Goal: Transaction & Acquisition: Purchase product/service

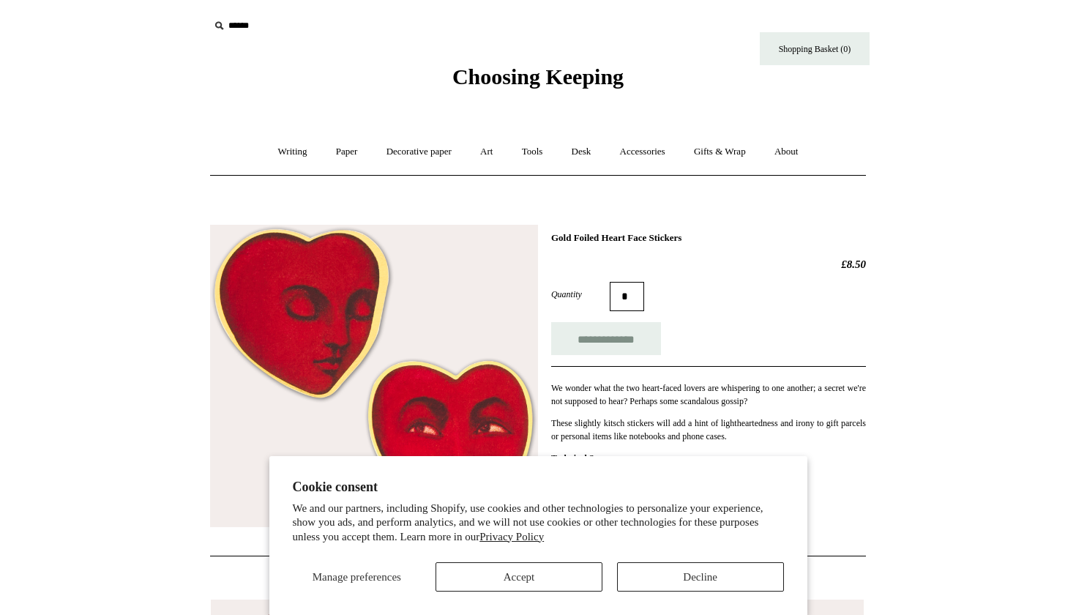
click at [584, 581] on button "Accept" at bounding box center [519, 576] width 167 height 29
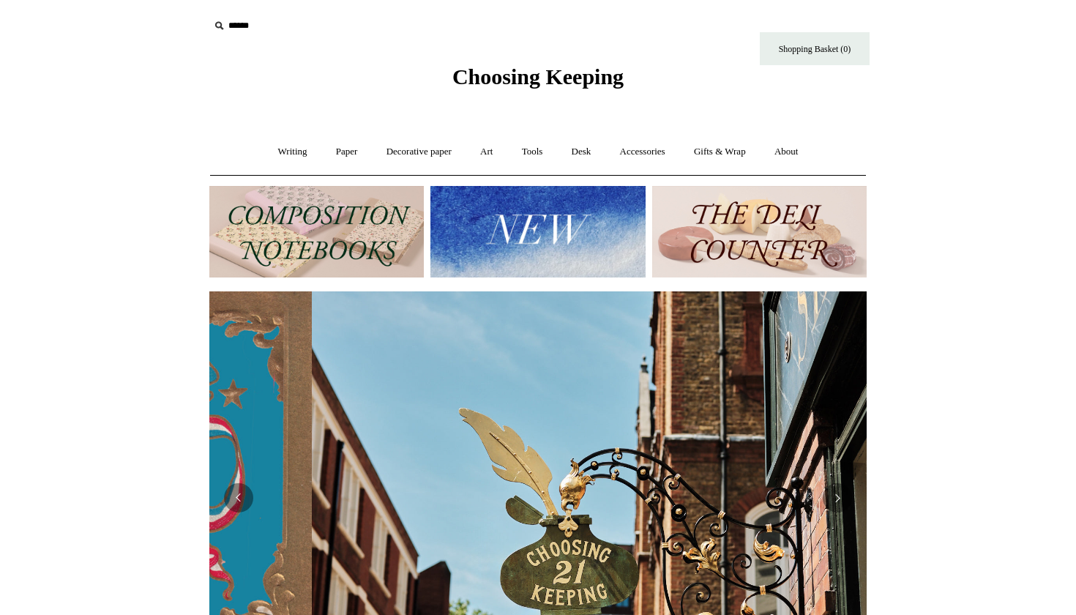
scroll to position [0, 658]
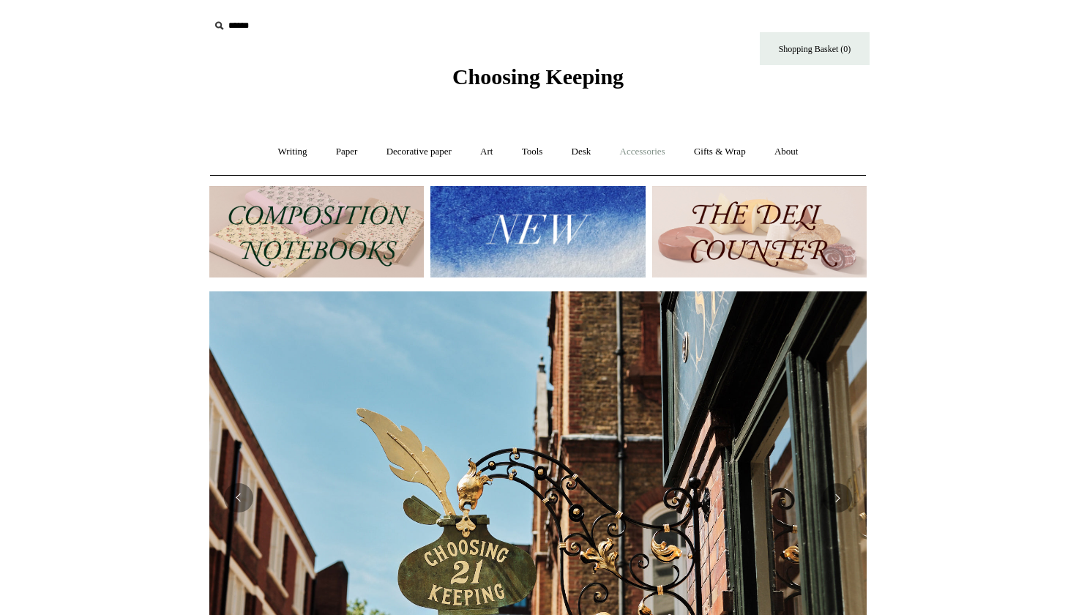
click at [636, 153] on link "Accessories +" at bounding box center [643, 152] width 72 height 39
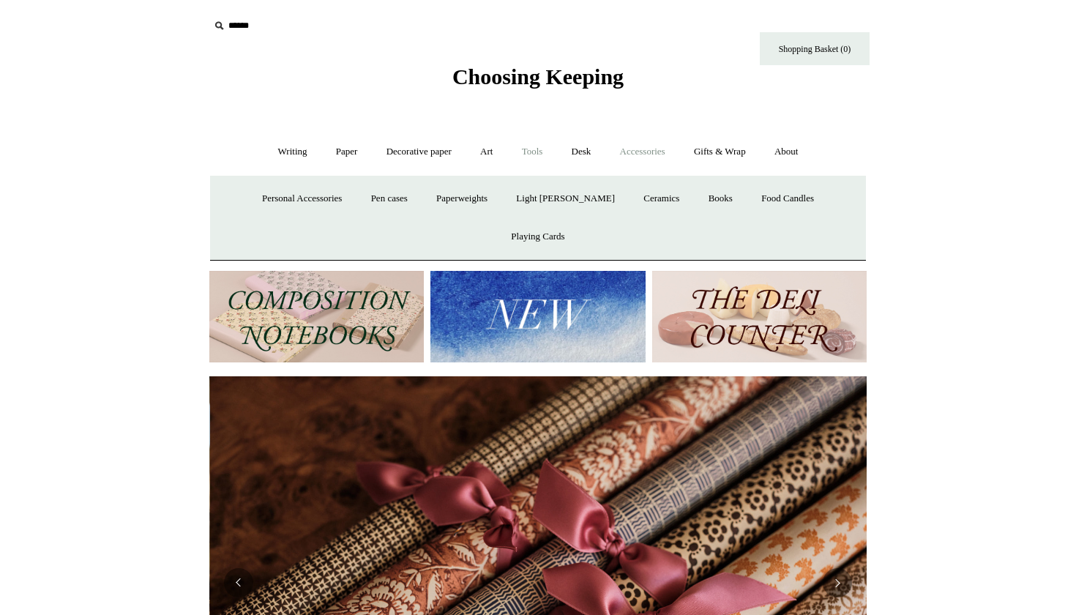
scroll to position [0, 1315]
click at [528, 160] on link "Tools +" at bounding box center [533, 152] width 48 height 39
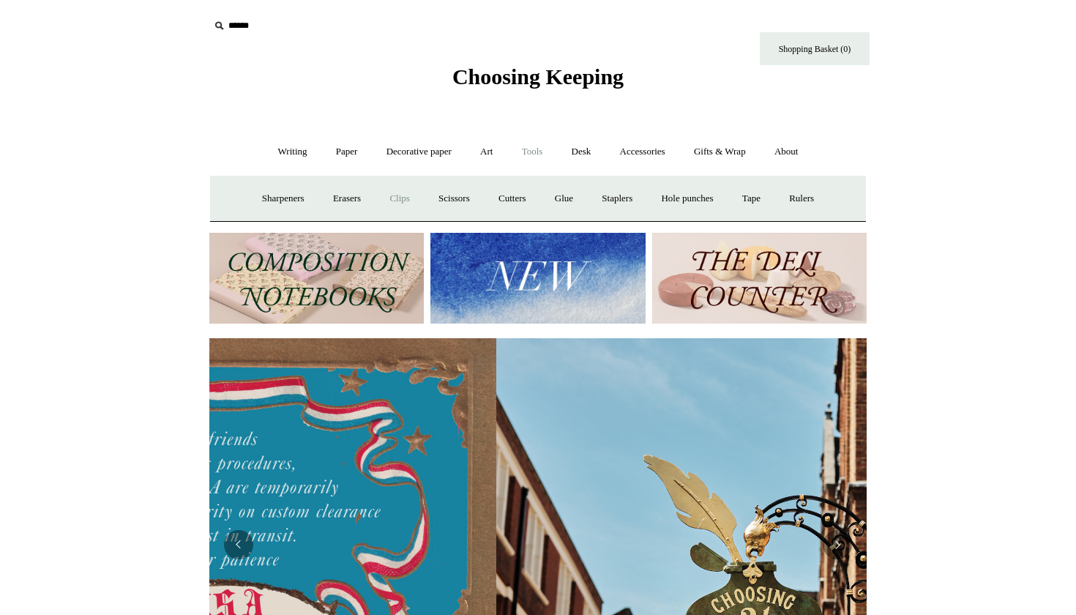
scroll to position [0, 62]
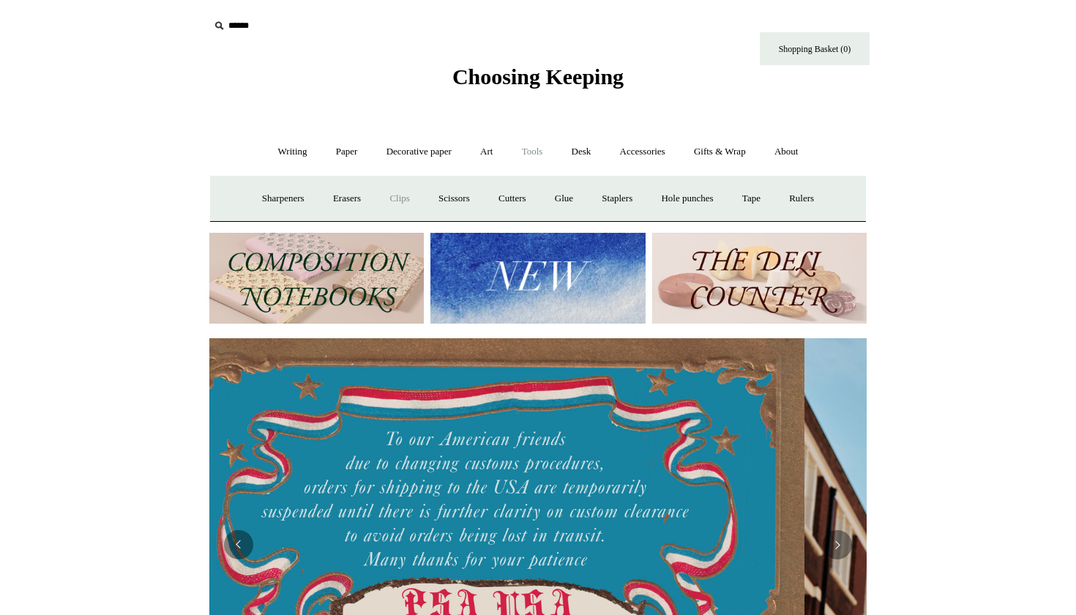
click at [392, 200] on link "Clips +" at bounding box center [399, 198] width 46 height 39
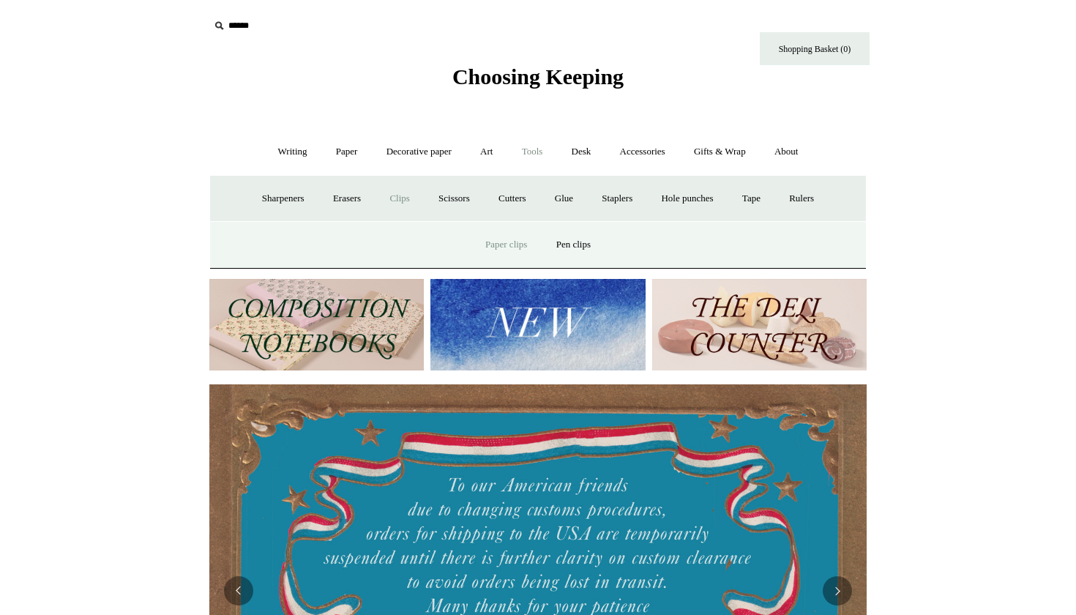
scroll to position [0, 67]
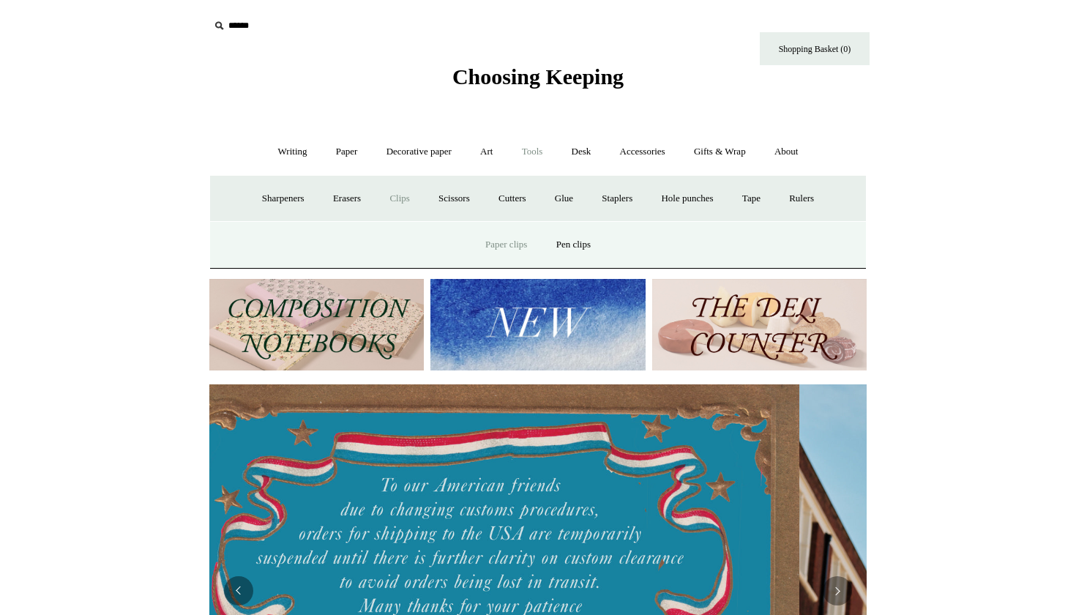
click at [491, 242] on link "Paper clips" at bounding box center [506, 245] width 68 height 39
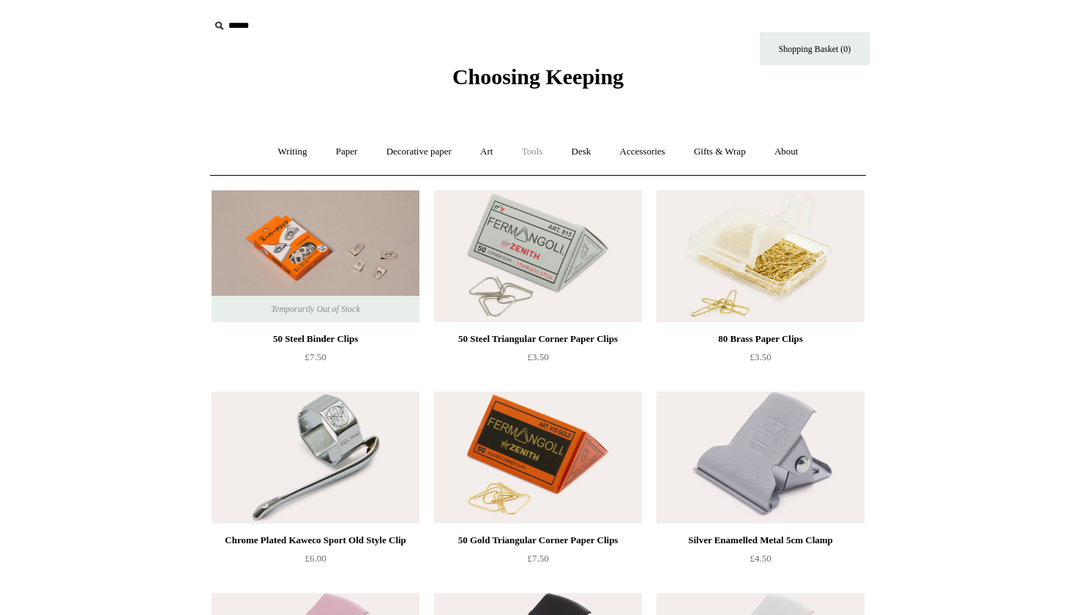
click at [537, 160] on link "Tools +" at bounding box center [533, 152] width 48 height 39
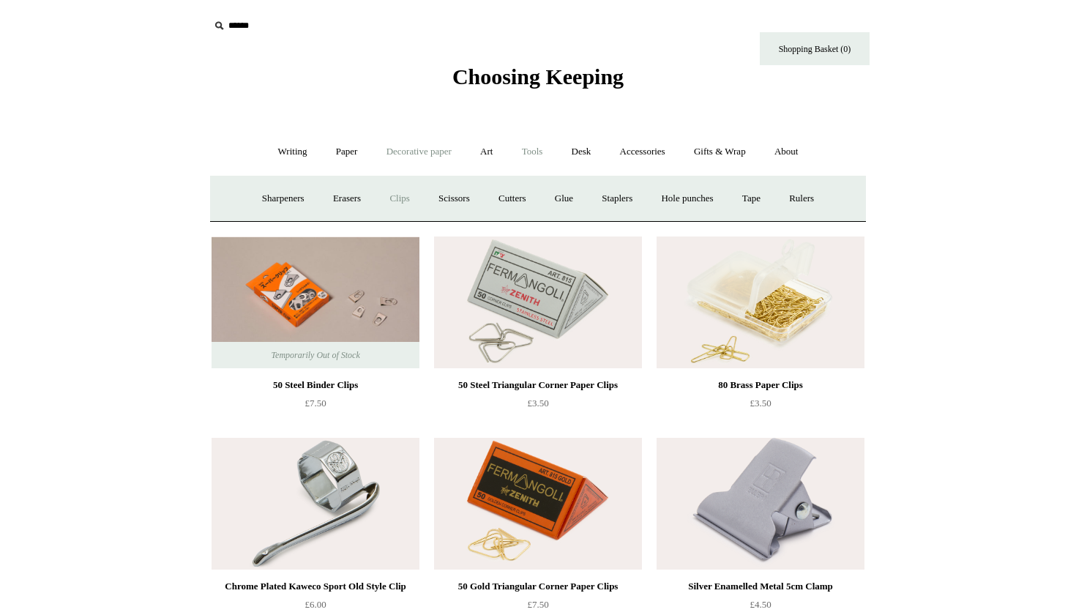
click at [439, 161] on link "Decorative paper +" at bounding box center [419, 152] width 92 height 39
click at [401, 193] on link "Wrapping & decoupage" at bounding box center [396, 198] width 117 height 39
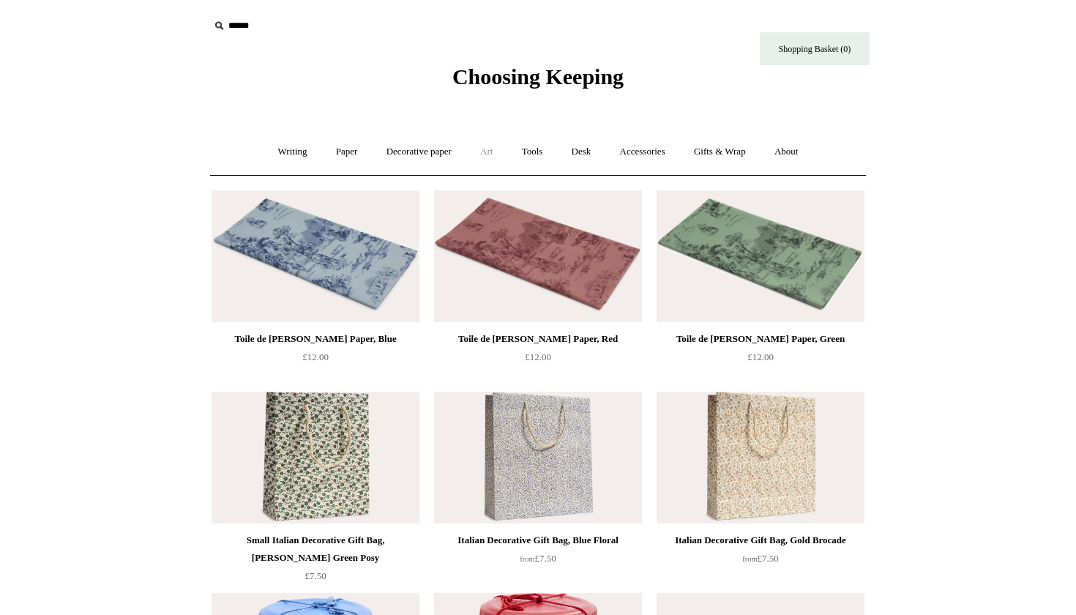
click at [494, 157] on link "Art +" at bounding box center [486, 152] width 39 height 39
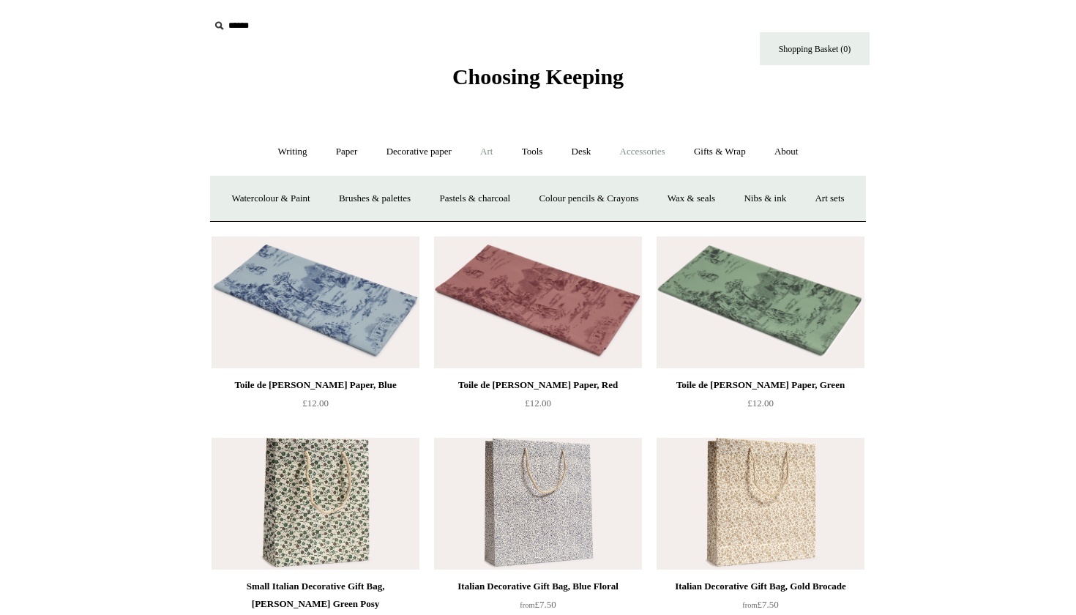
click at [632, 146] on link "Accessories +" at bounding box center [643, 152] width 72 height 39
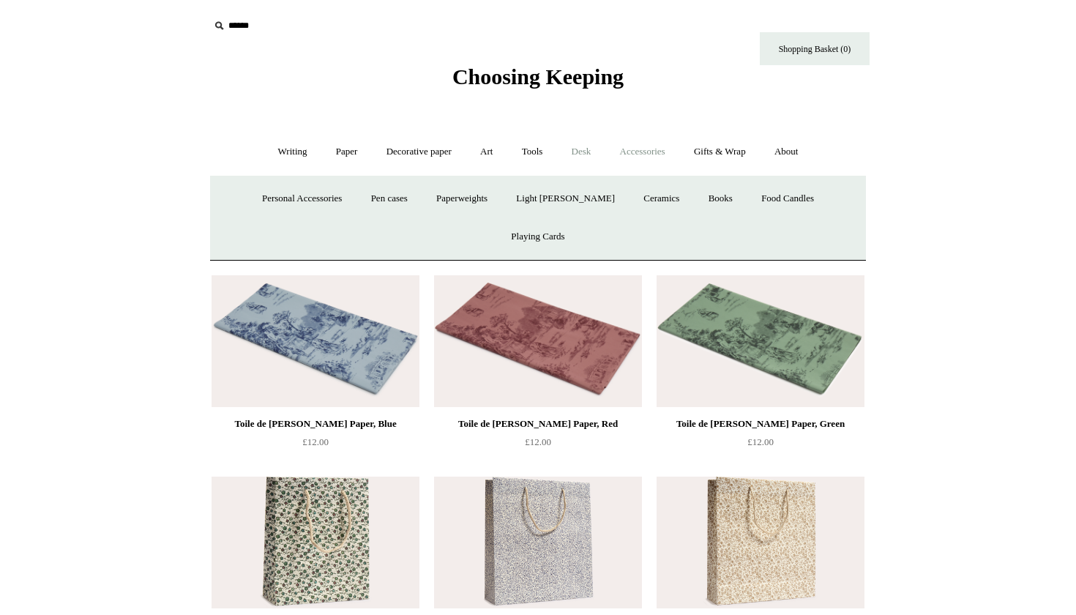
click at [587, 148] on link "Desk +" at bounding box center [582, 152] width 46 height 39
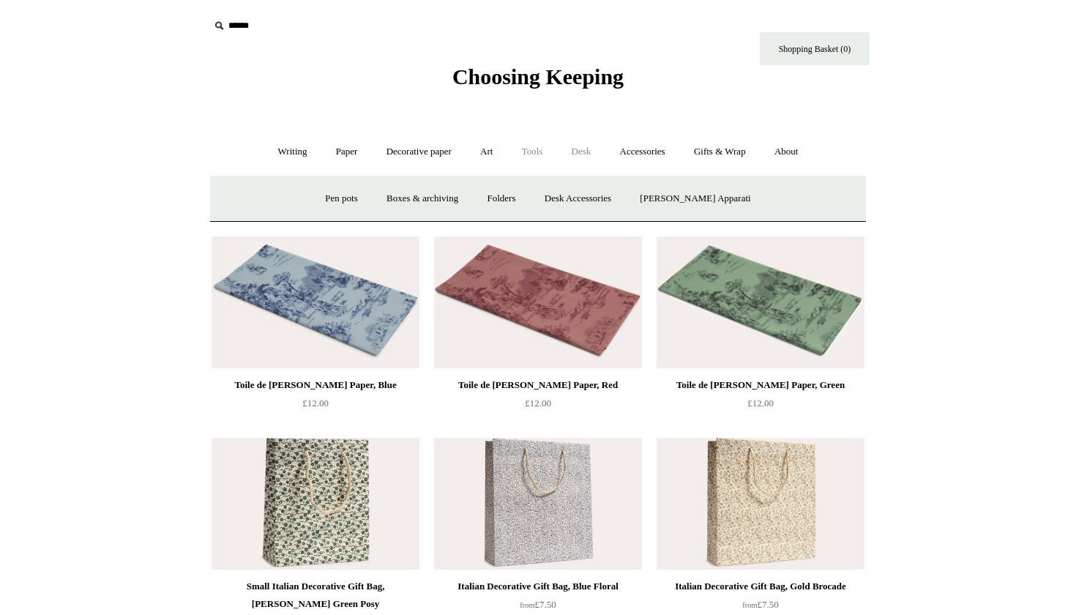
click at [537, 149] on link "Tools +" at bounding box center [533, 152] width 48 height 39
click at [483, 149] on link "Art +" at bounding box center [486, 152] width 39 height 39
click at [453, 150] on link "Decorative paper +" at bounding box center [419, 152] width 92 height 39
click at [341, 151] on link "Paper +" at bounding box center [347, 152] width 48 height 39
click at [291, 150] on link "Writing +" at bounding box center [293, 152] width 56 height 39
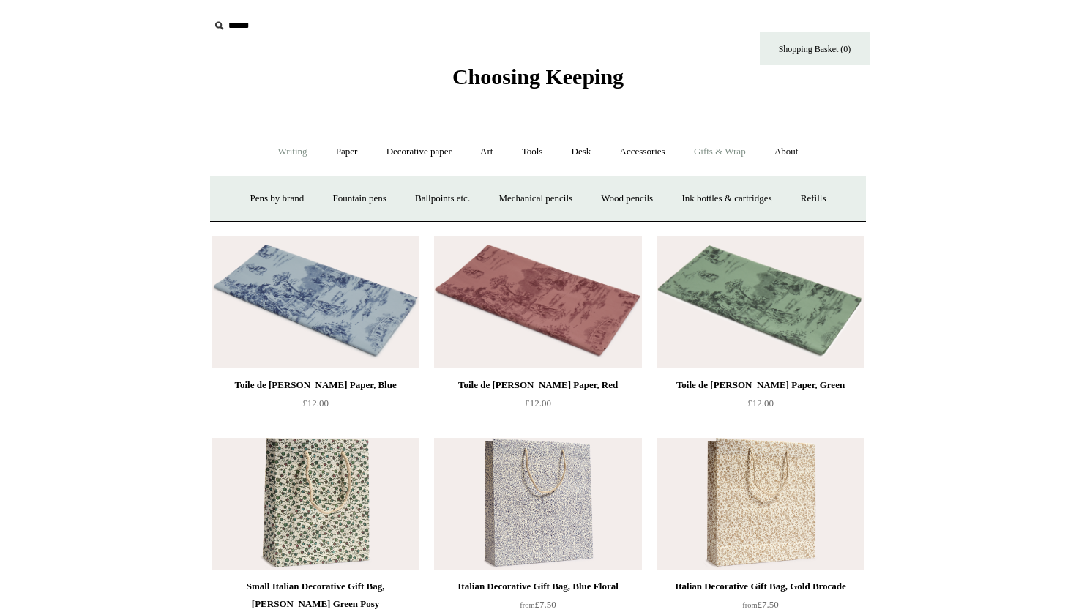
click at [743, 151] on link "Gifts & Wrap +" at bounding box center [720, 152] width 78 height 39
click at [698, 194] on link "Stickers" at bounding box center [691, 198] width 57 height 39
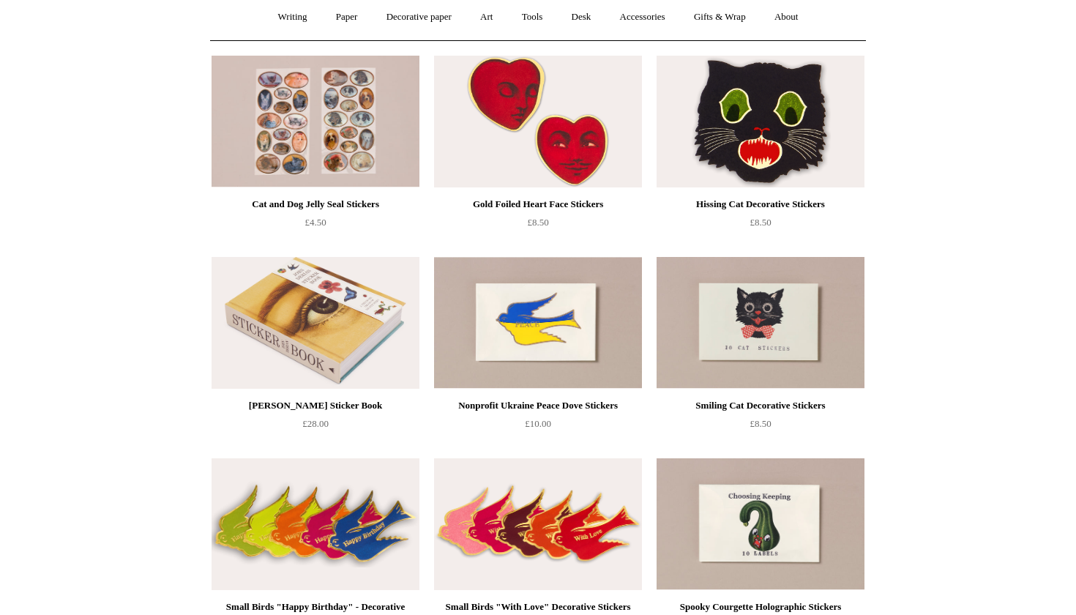
scroll to position [135, 0]
click at [805, 160] on img at bounding box center [761, 122] width 208 height 132
click at [480, 126] on img at bounding box center [538, 122] width 208 height 132
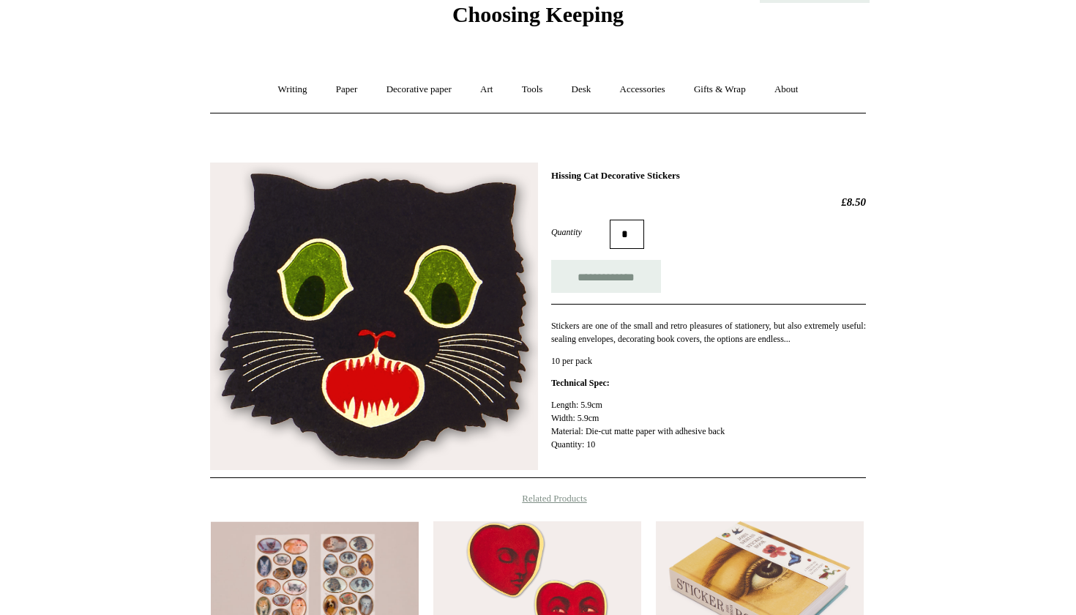
scroll to position [64, 0]
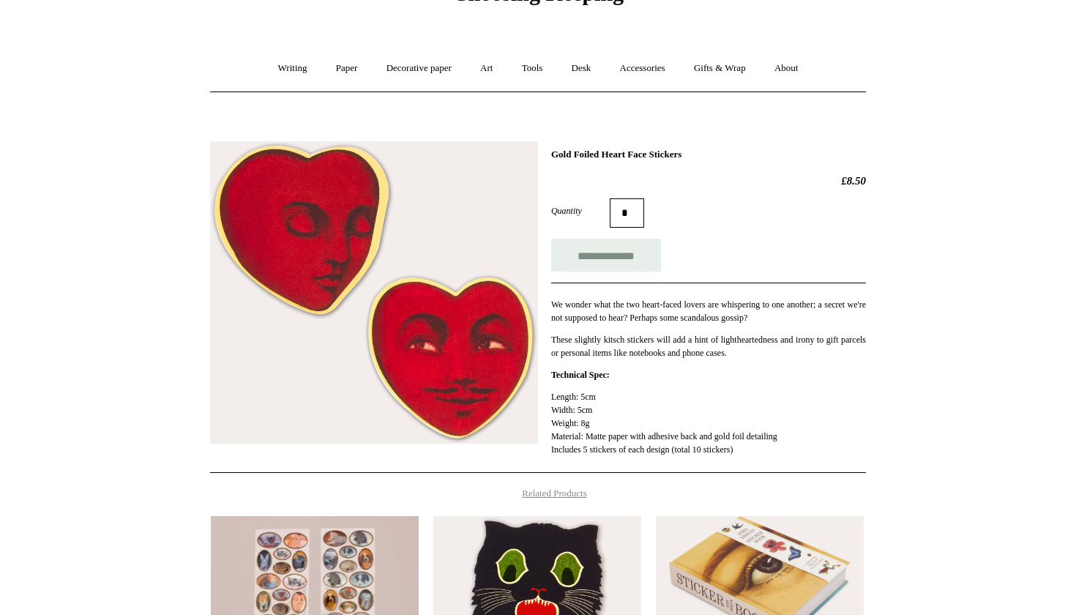
scroll to position [73, 0]
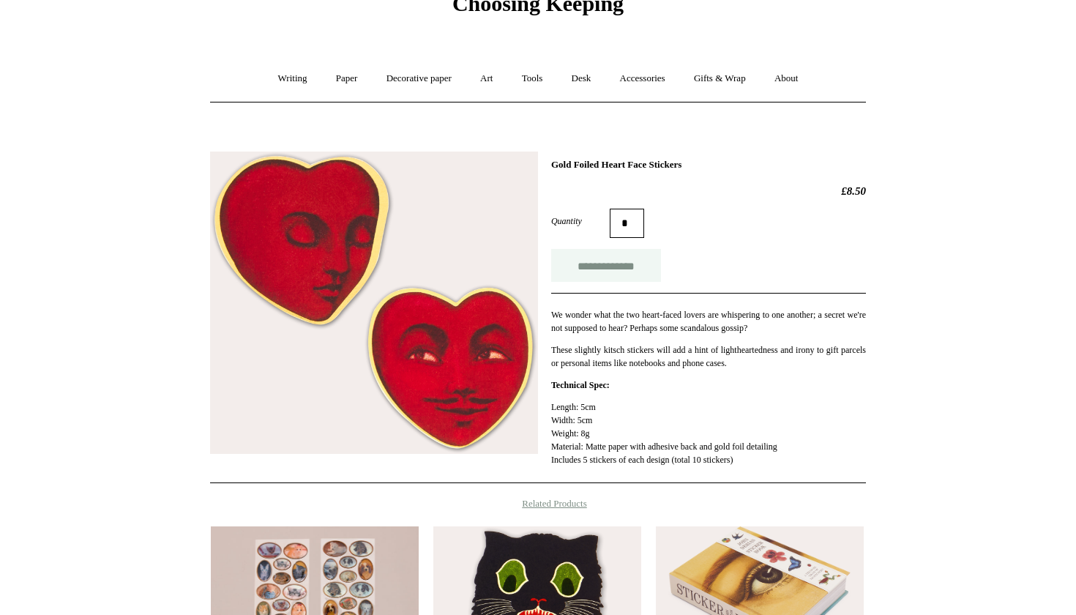
click at [625, 264] on input "**********" at bounding box center [606, 265] width 110 height 33
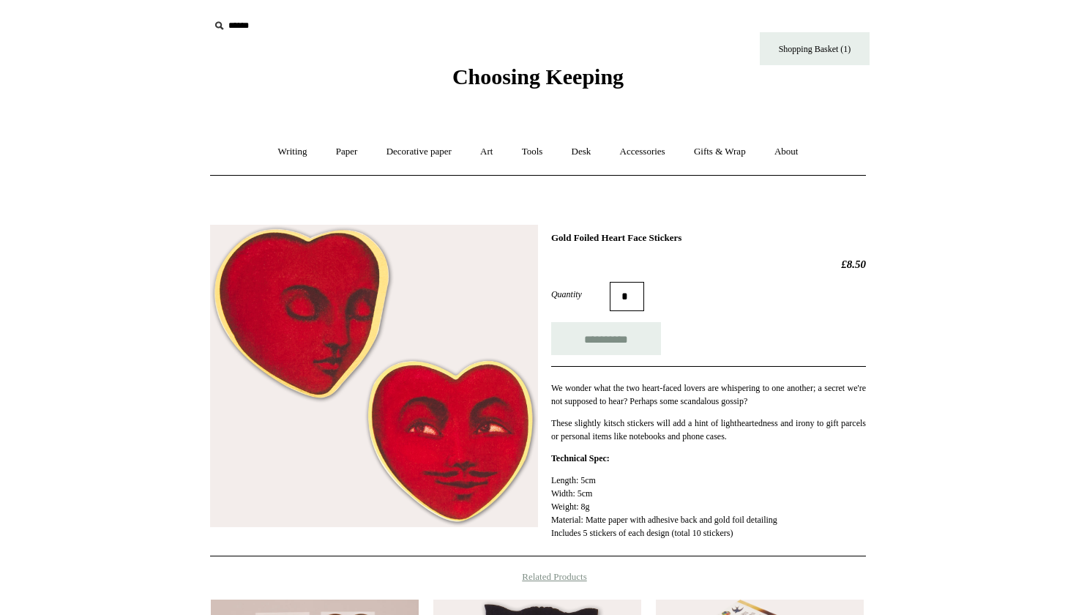
scroll to position [0, 0]
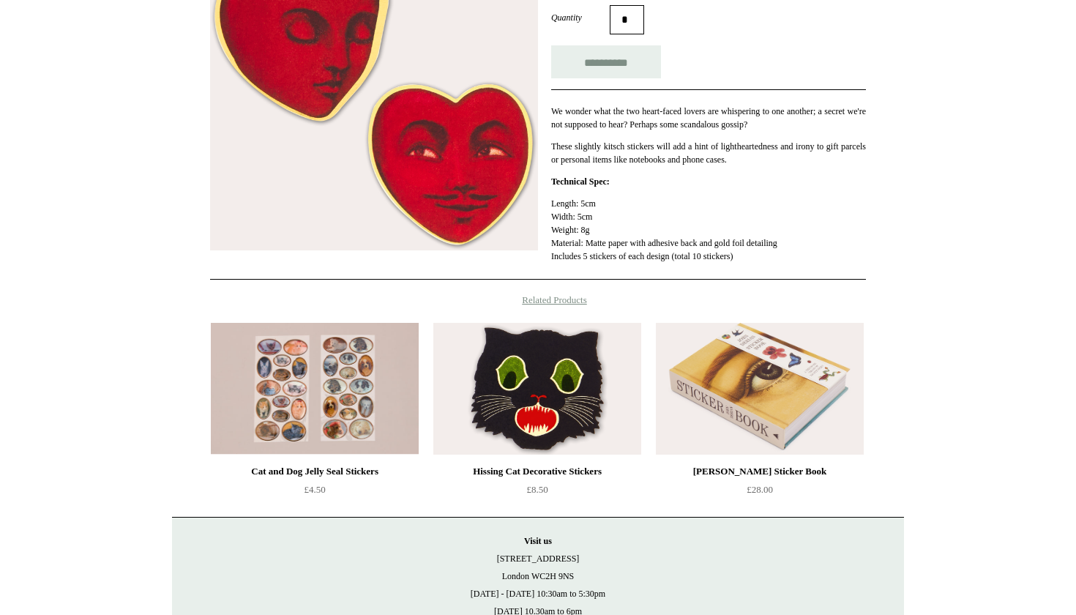
type input "**********"
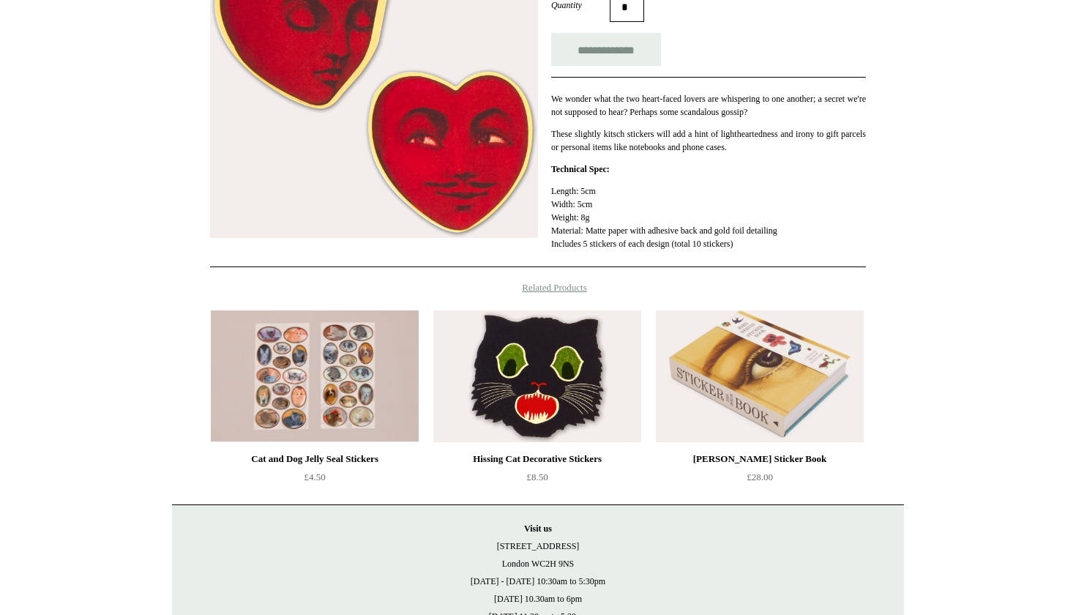
click at [510, 397] on img at bounding box center [537, 376] width 208 height 132
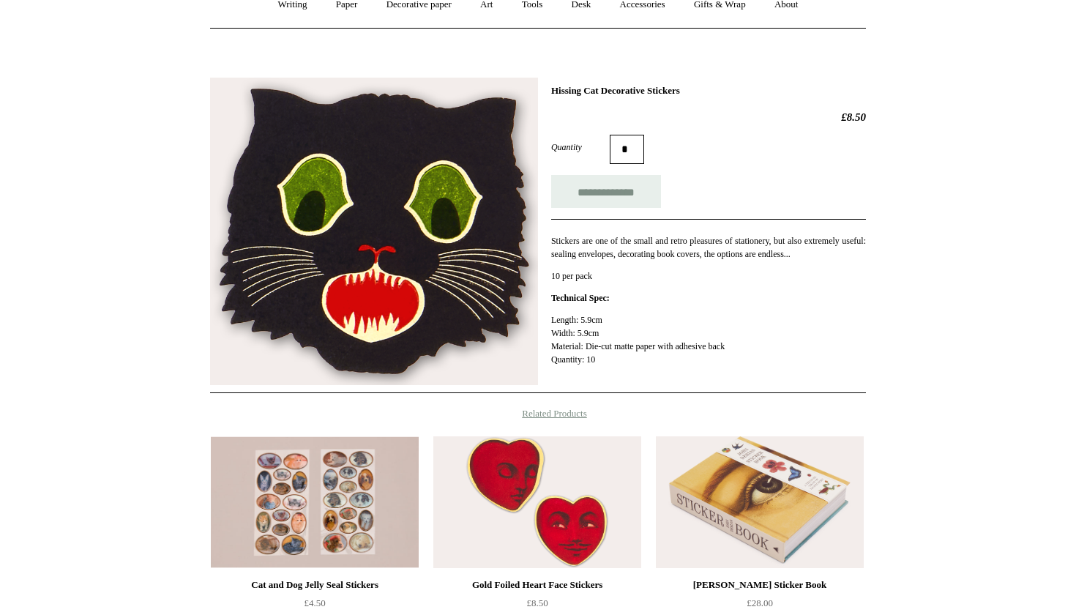
scroll to position [146, 0]
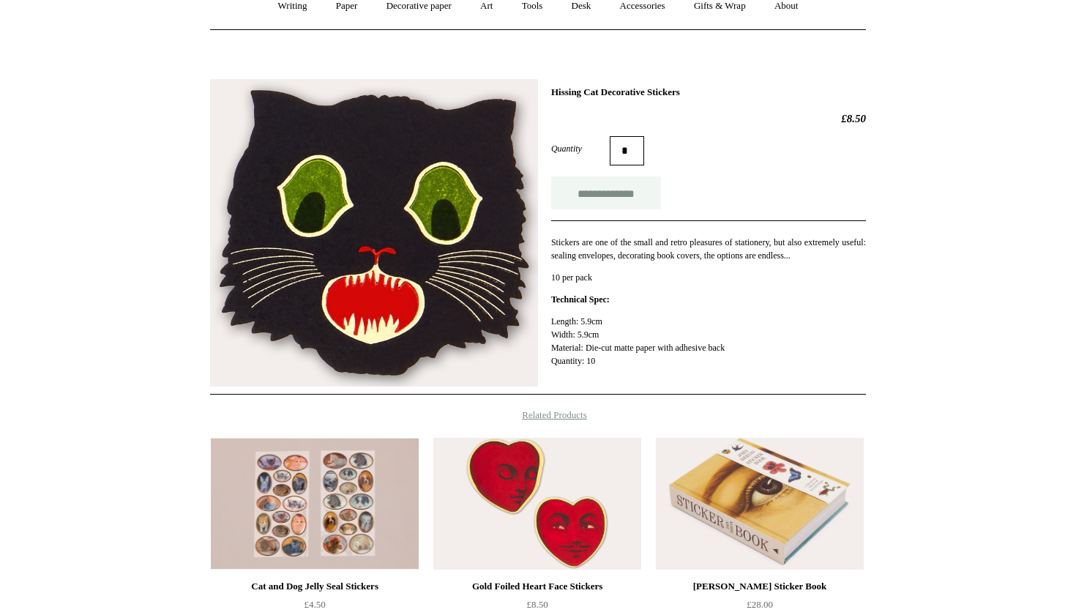
click at [636, 194] on input "**********" at bounding box center [606, 192] width 110 height 33
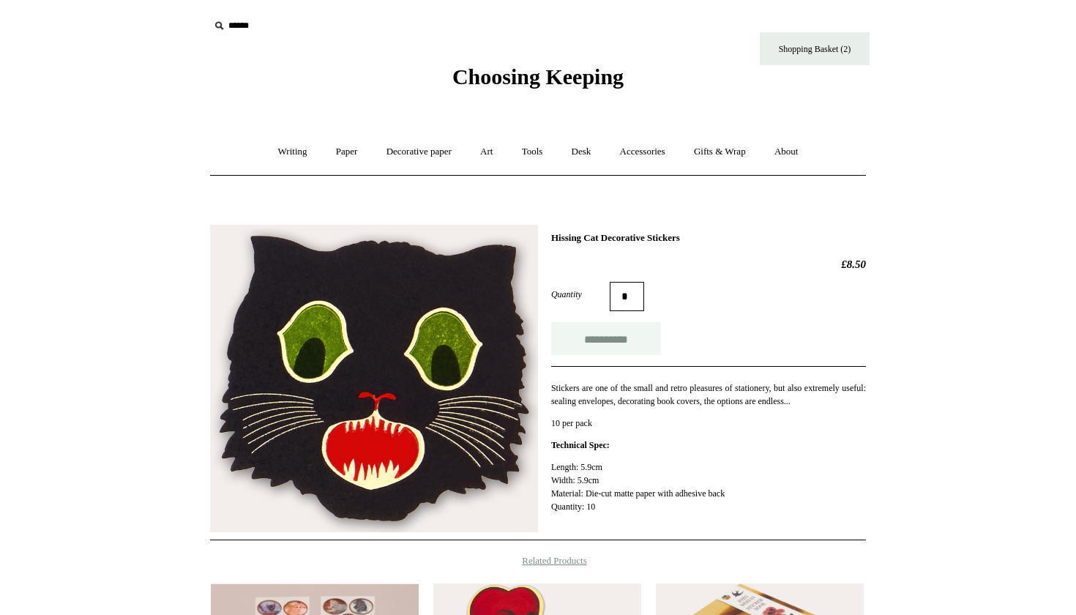
scroll to position [0, 0]
type input "**********"
click at [546, 151] on link "Tools +" at bounding box center [533, 152] width 48 height 39
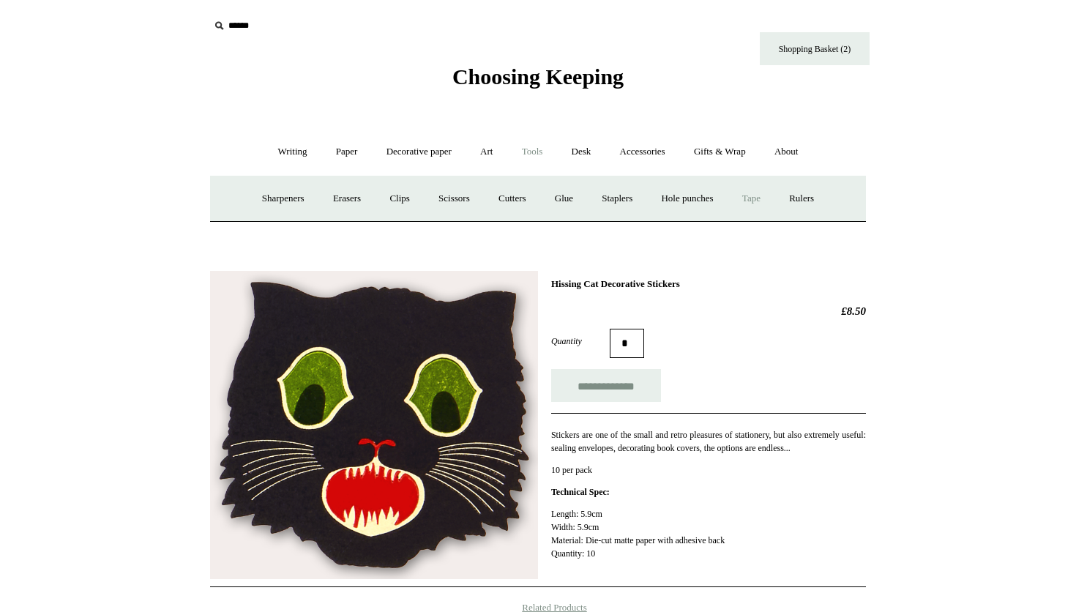
click at [766, 198] on link "Tape +" at bounding box center [751, 198] width 45 height 39
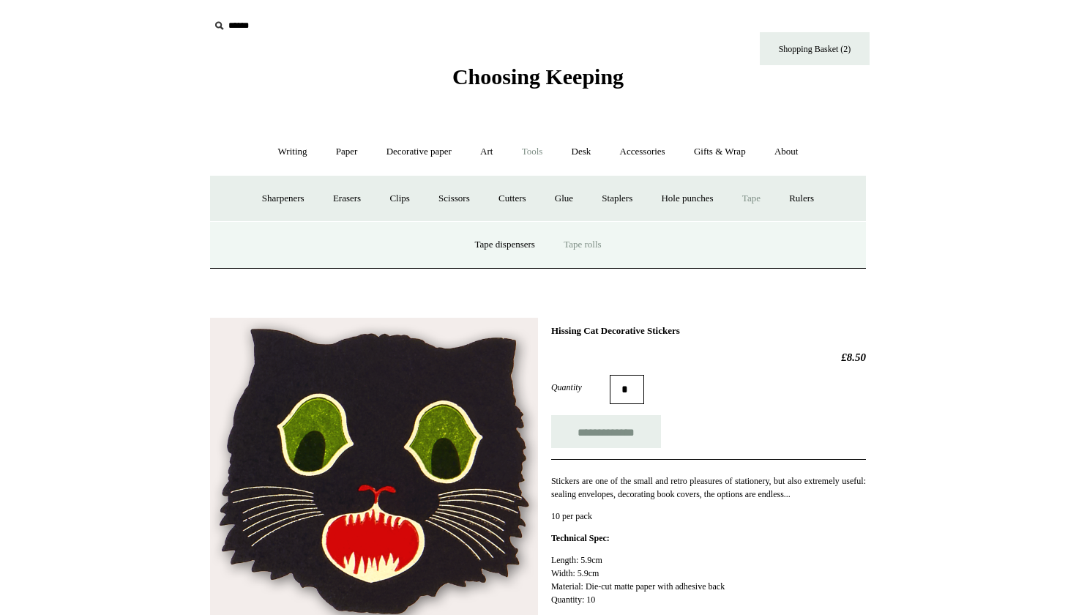
click at [599, 242] on link "Tape rolls" at bounding box center [583, 245] width 64 height 39
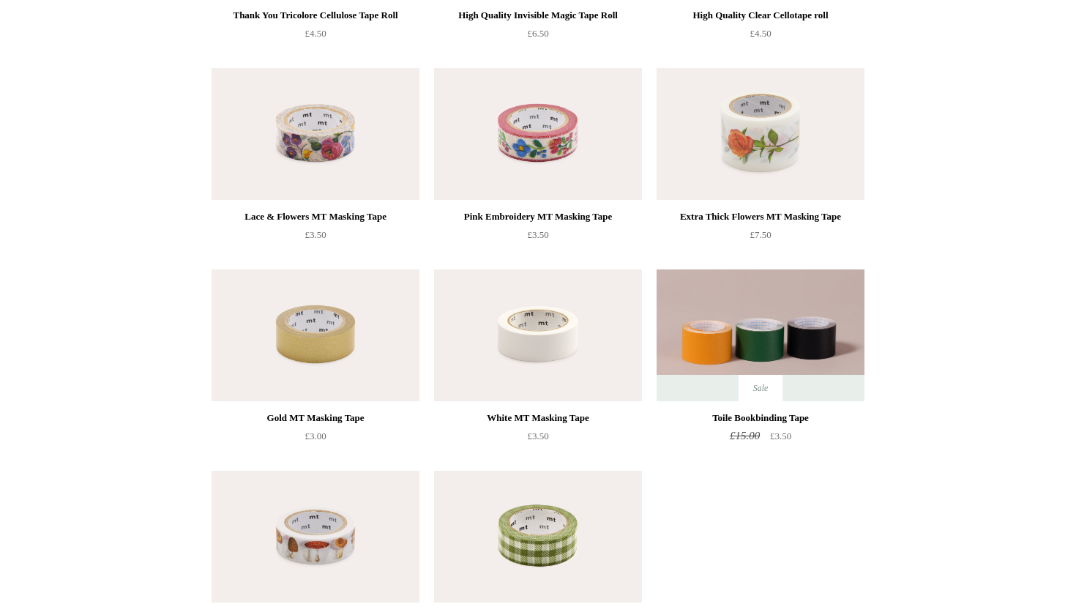
scroll to position [384, 0]
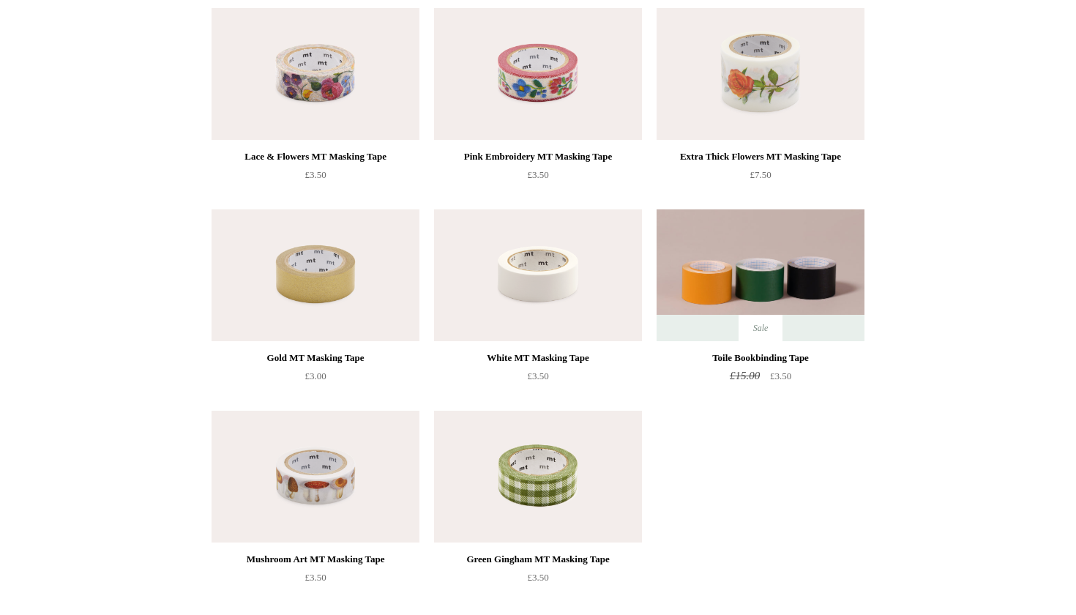
click at [310, 481] on img at bounding box center [316, 477] width 208 height 132
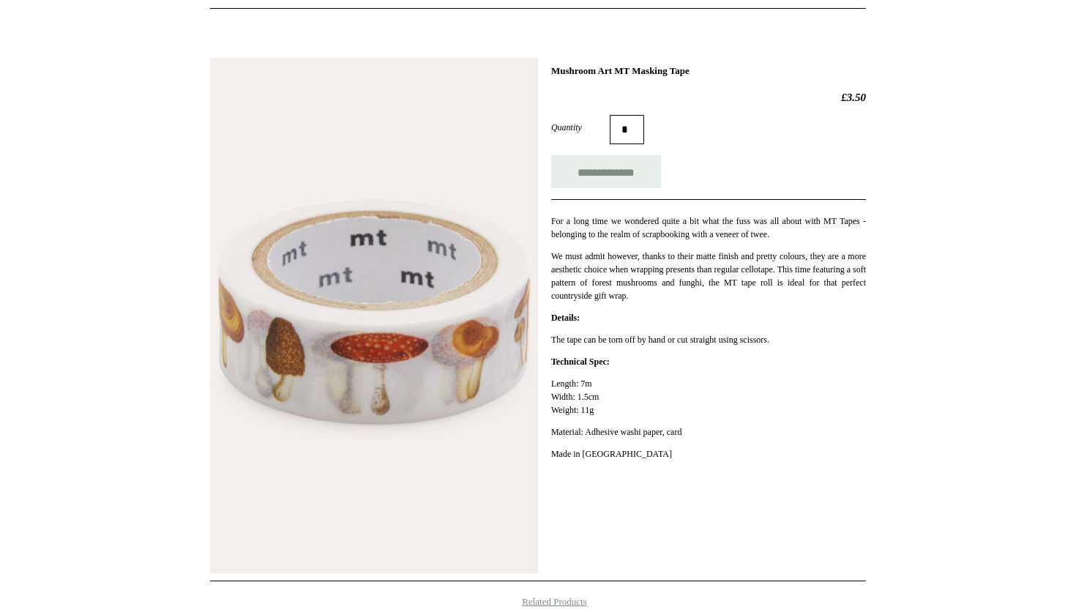
scroll to position [166, 0]
click at [615, 181] on input "**********" at bounding box center [606, 172] width 110 height 33
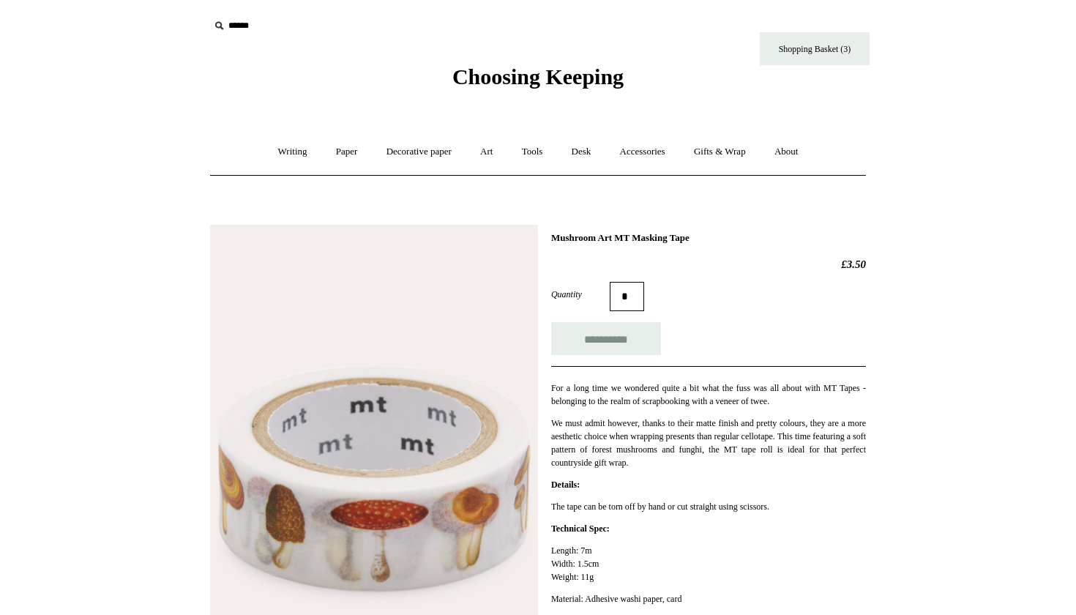
scroll to position [0, 0]
click at [444, 152] on link "Decorative paper +" at bounding box center [419, 152] width 92 height 39
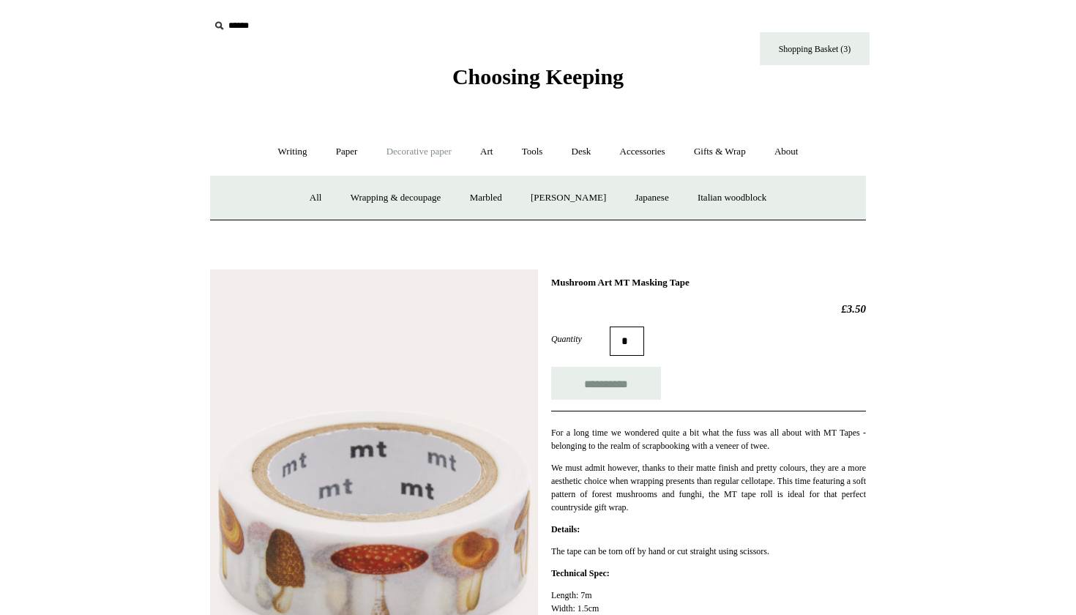
type input "**********"
click at [589, 196] on link "[PERSON_NAME]" at bounding box center [569, 198] width 102 height 39
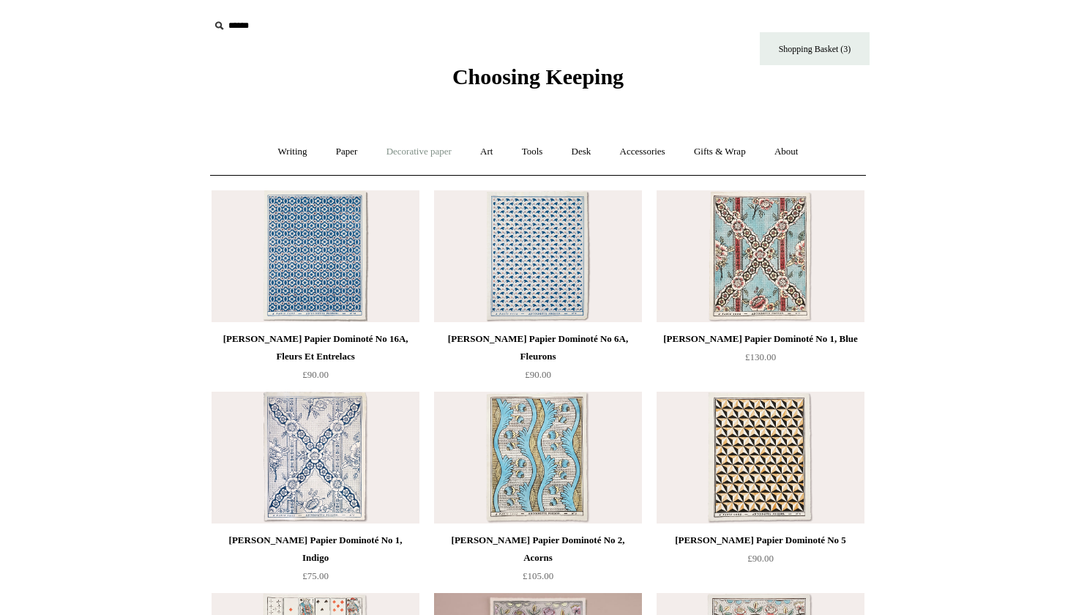
click at [430, 147] on link "Decorative paper +" at bounding box center [419, 152] width 92 height 39
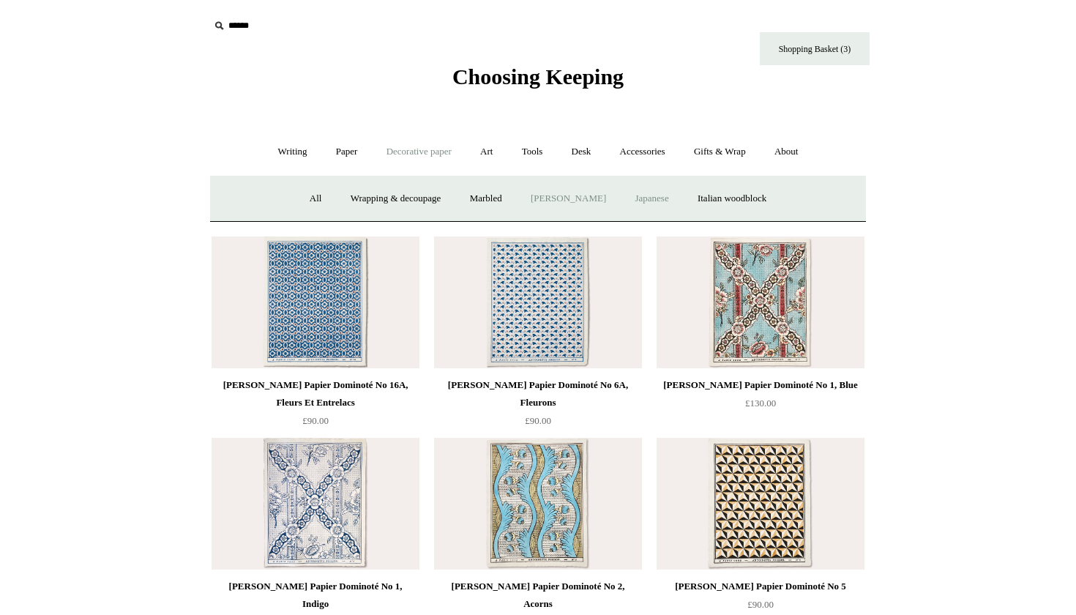
click at [650, 196] on link "Japanese" at bounding box center [652, 198] width 60 height 39
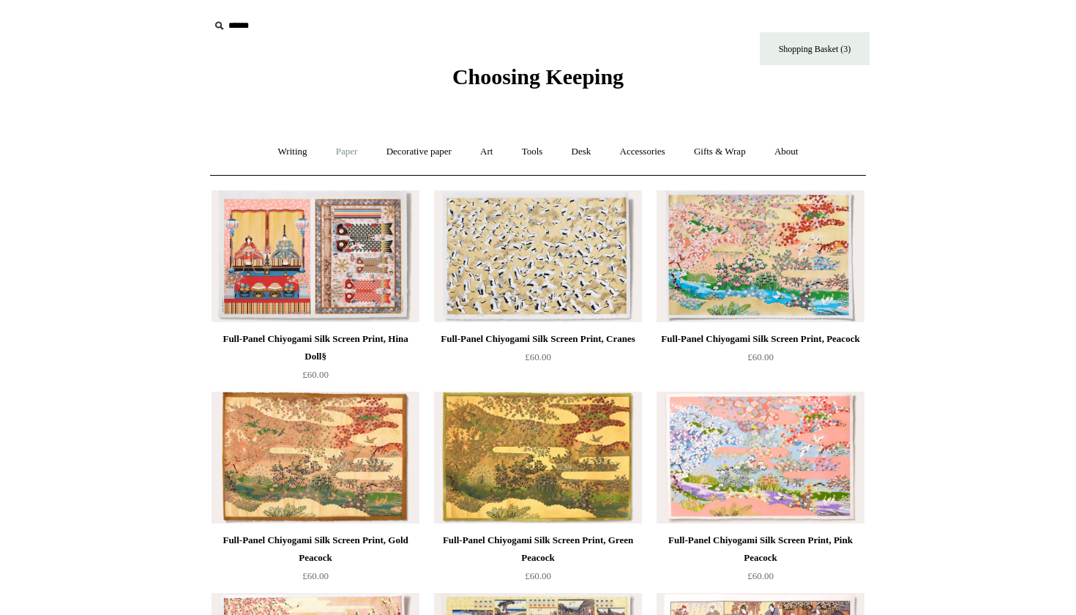
click at [349, 151] on link "Paper +" at bounding box center [347, 152] width 48 height 39
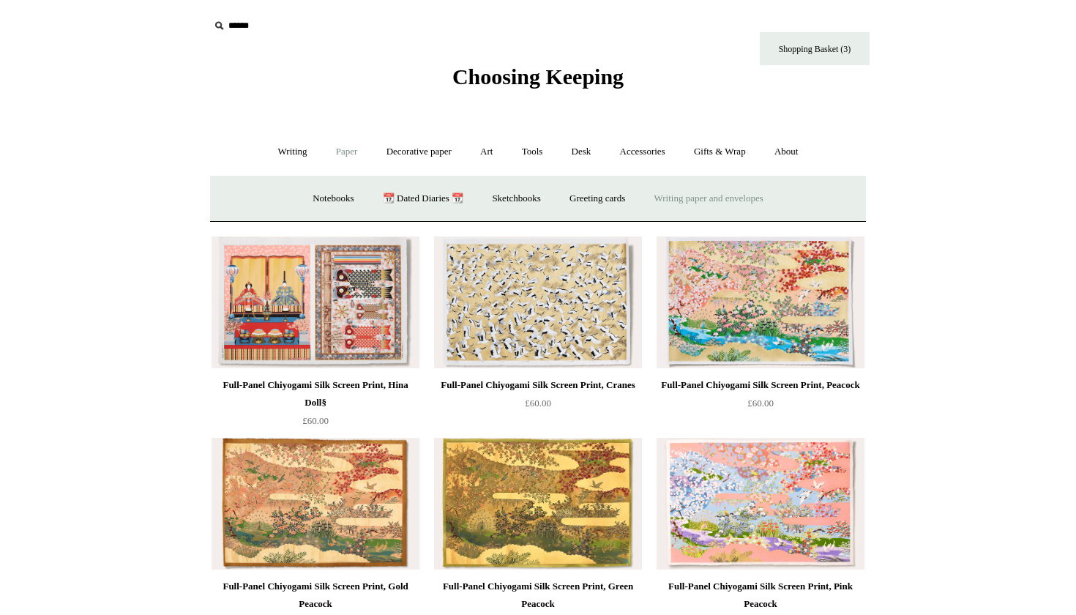
click at [747, 198] on link "Writing paper and envelopes +" at bounding box center [708, 198] width 135 height 39
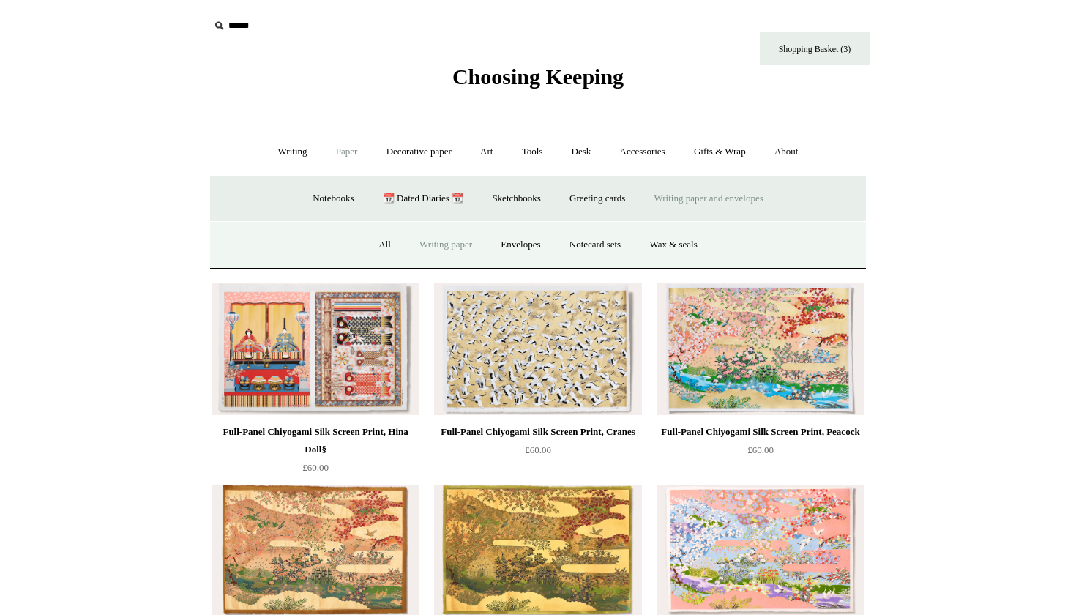
click at [433, 239] on link "Writing paper" at bounding box center [445, 245] width 79 height 39
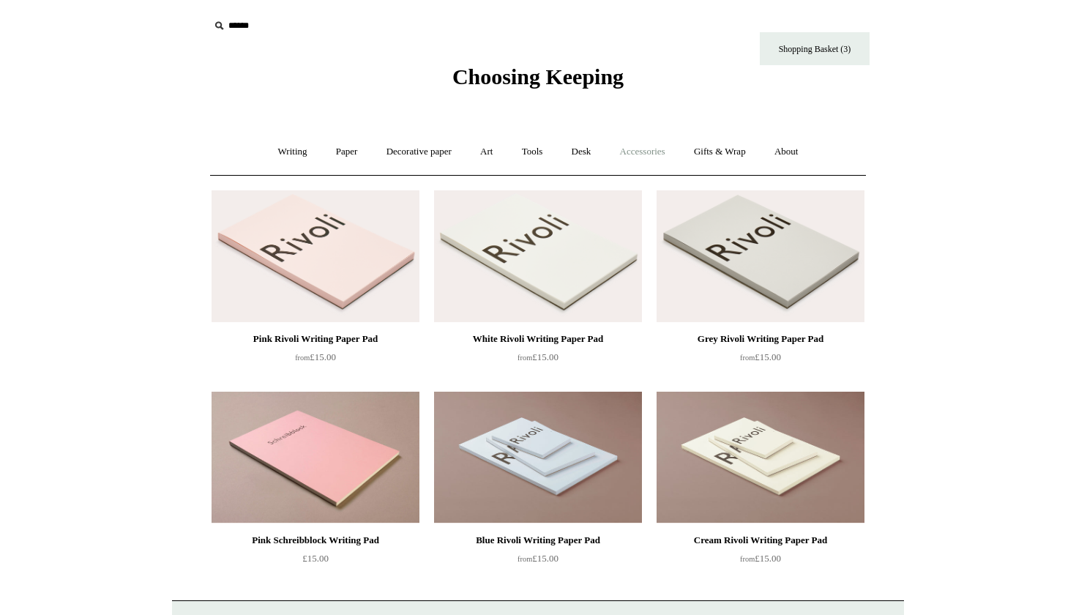
click at [663, 155] on link "Accessories +" at bounding box center [643, 152] width 72 height 39
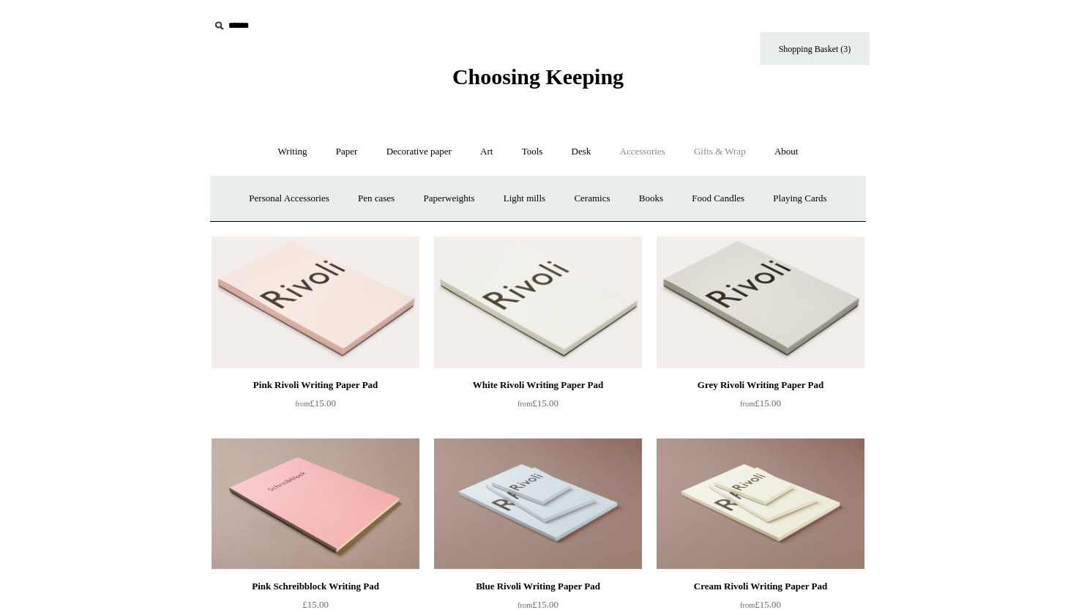
click at [712, 157] on link "Gifts & Wrap +" at bounding box center [720, 152] width 78 height 39
click at [701, 194] on link "Stickers" at bounding box center [691, 198] width 57 height 39
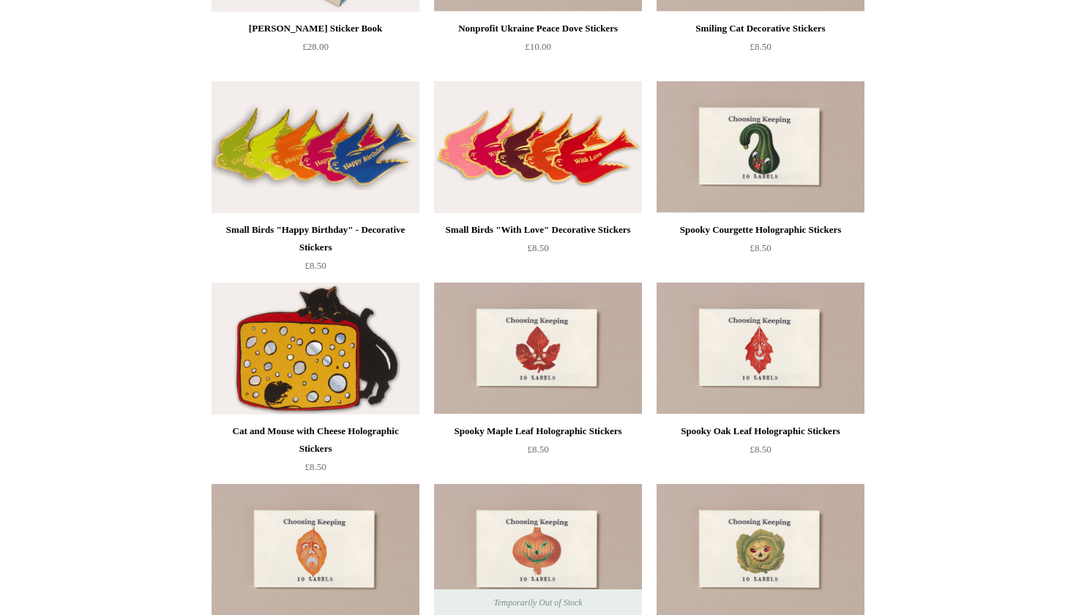
scroll to position [511, 0]
click at [595, 160] on img at bounding box center [538, 148] width 208 height 132
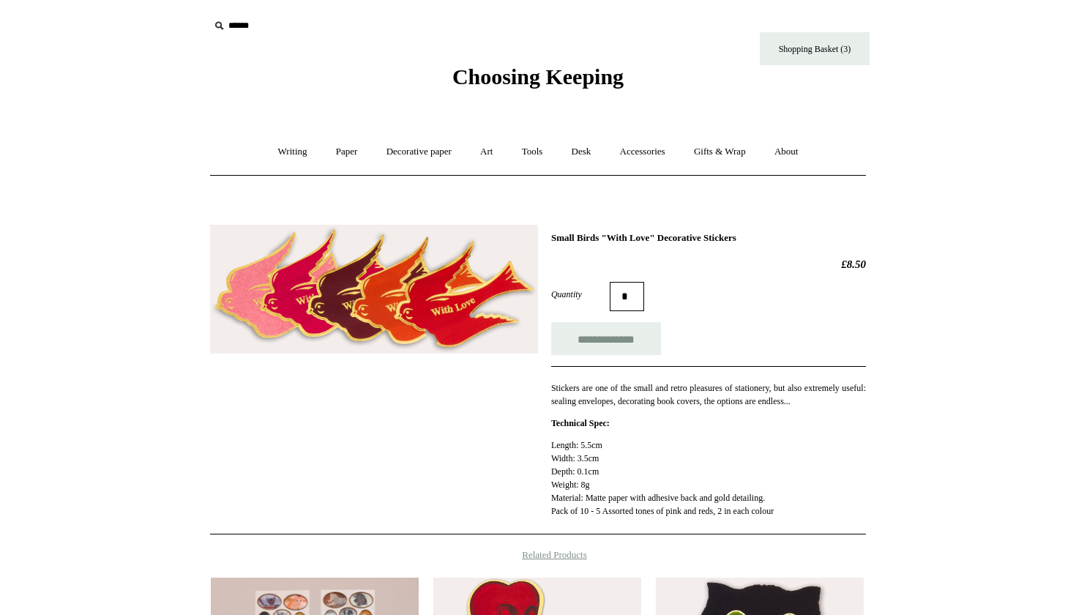
click at [234, 33] on input "text" at bounding box center [299, 25] width 180 height 27
type input "*"
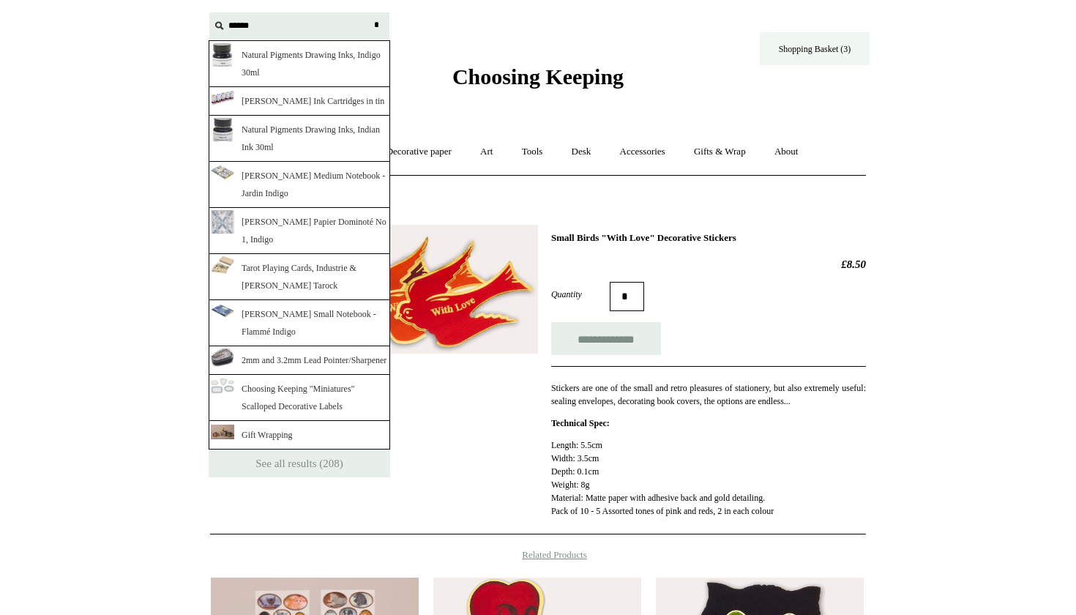
click at [791, 46] on link "Shopping Basket (3)" at bounding box center [815, 48] width 110 height 33
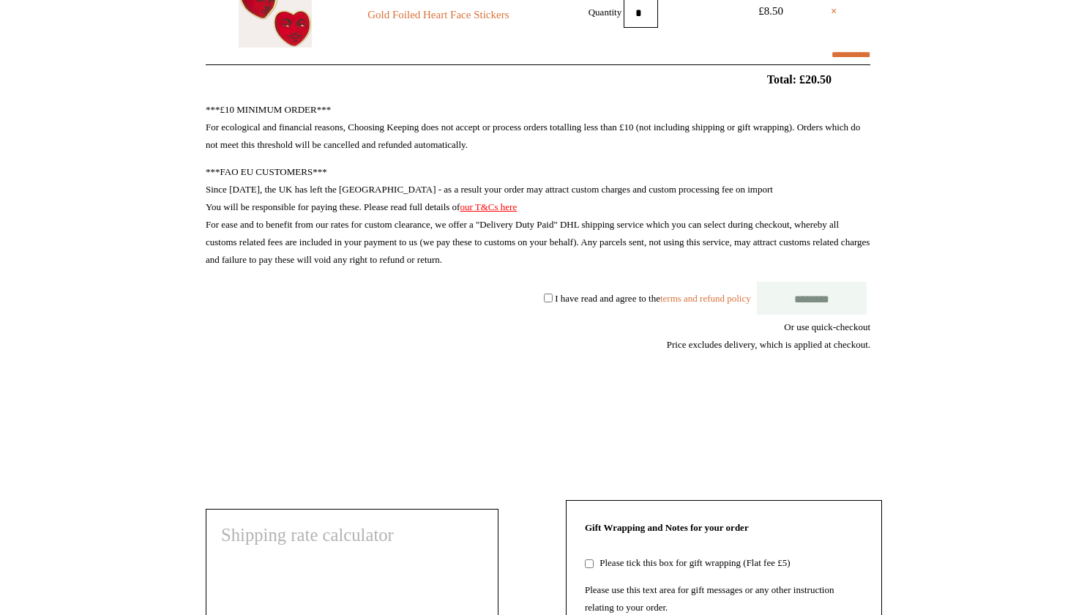
scroll to position [431, 0]
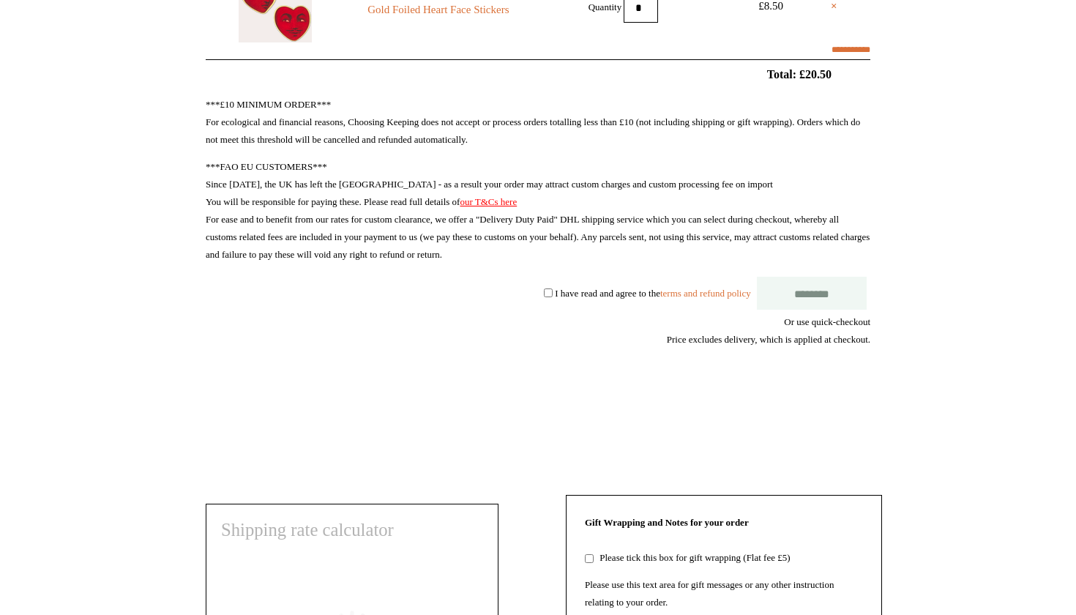
select select "**********"
type input "********"
select select "*******"
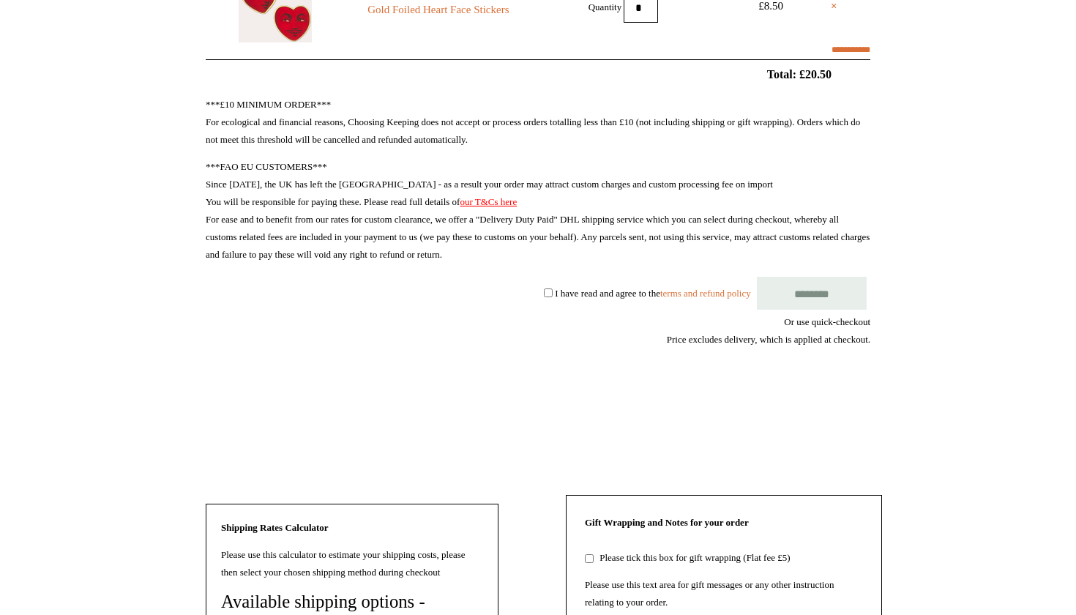
click at [824, 288] on input "********" at bounding box center [812, 293] width 110 height 33
